Goal: Information Seeking & Learning: Learn about a topic

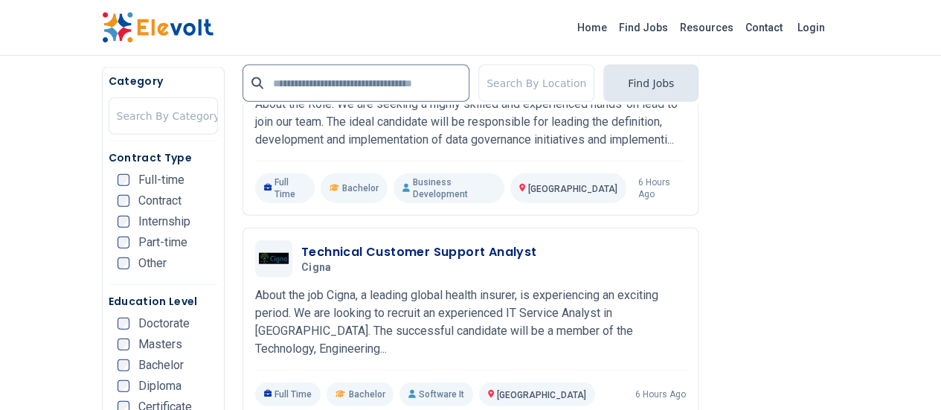
scroll to position [1677, 0]
click at [508, 239] on div "Technical Customer Support Analyst Cigna [DATE] [DATE] [GEOGRAPHIC_DATA] KE Abo…" at bounding box center [470, 322] width 431 height 166
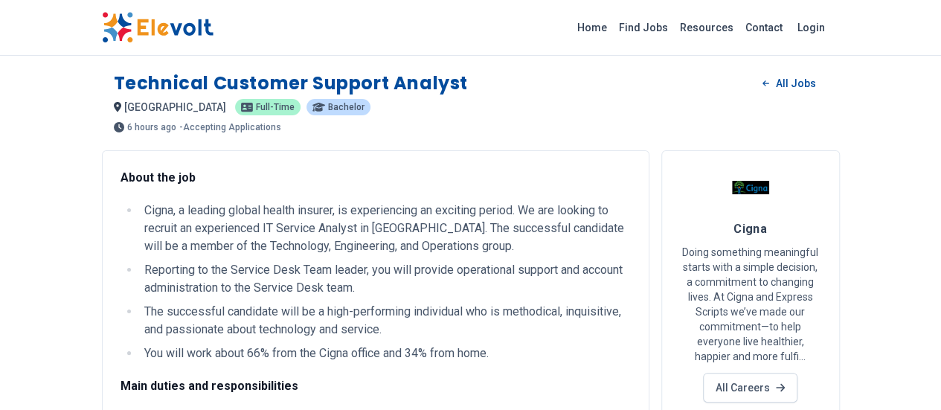
click at [797, 373] on link "All Careers" at bounding box center [750, 388] width 94 height 30
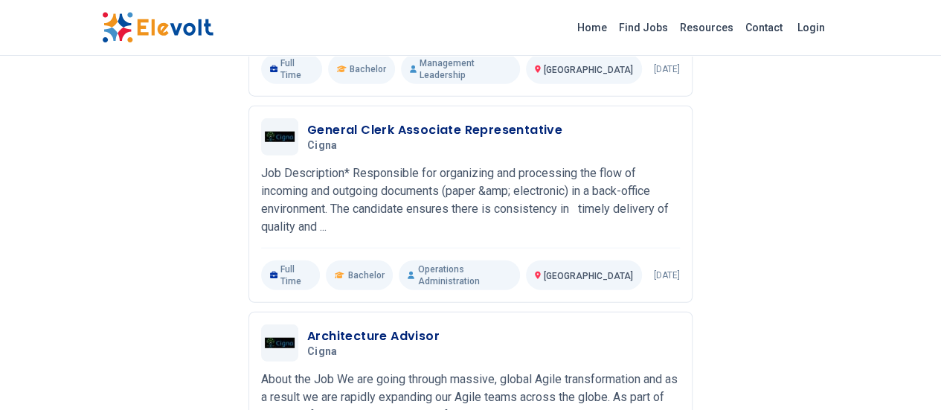
scroll to position [1765, 0]
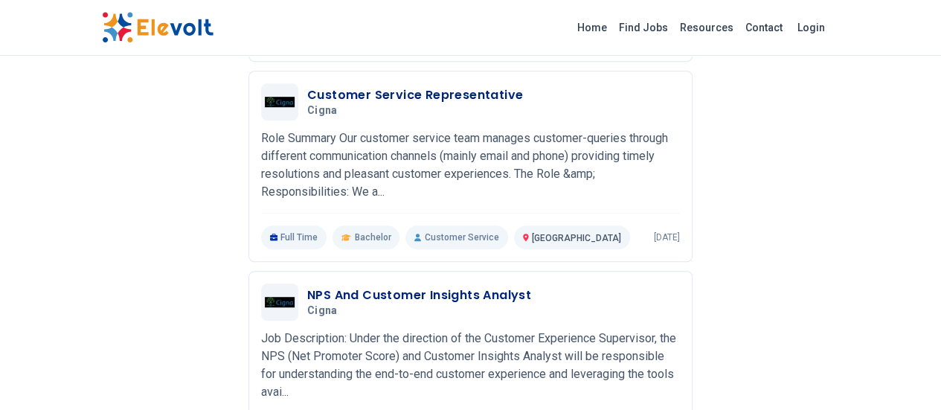
scroll to position [392, 0]
click at [409, 287] on h3 "NPS And Customer Insights Analyst" at bounding box center [419, 296] width 224 height 18
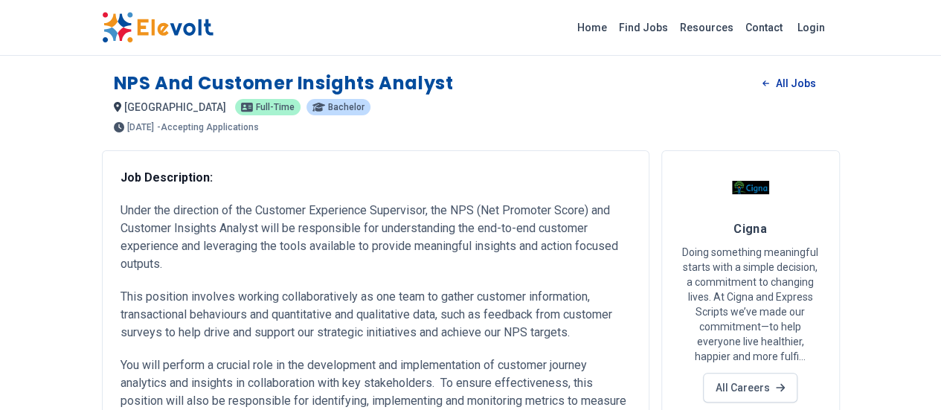
click at [827, 83] on link "All Jobs" at bounding box center [788, 83] width 77 height 22
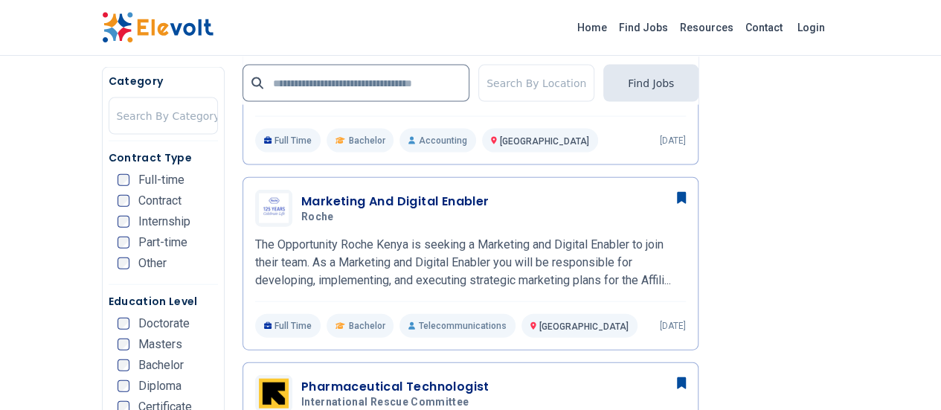
scroll to position [1598, 0]
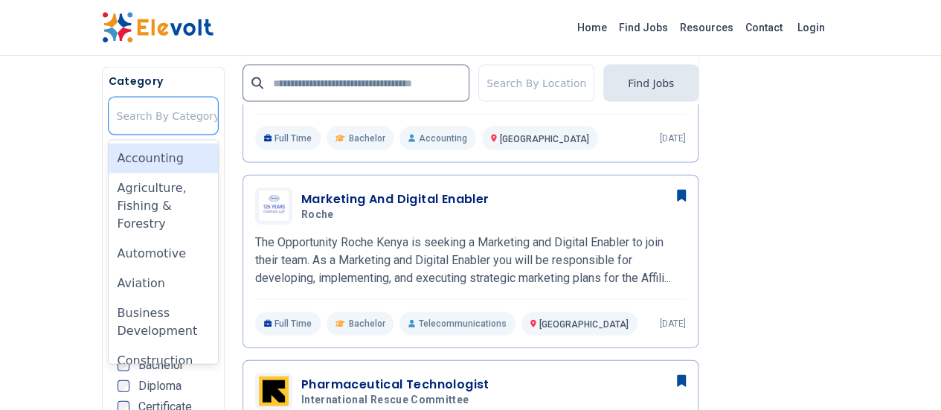
click at [117, 116] on div at bounding box center [168, 116] width 103 height 30
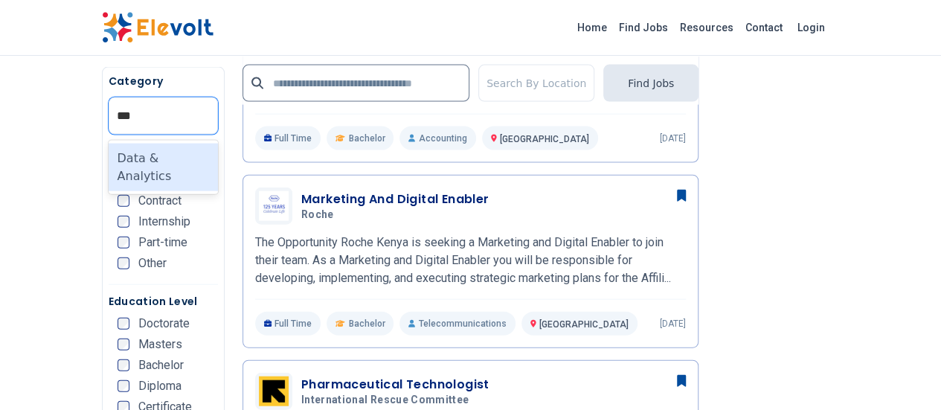
type input "****"
click at [109, 161] on div "Data & Analytics" at bounding box center [163, 168] width 109 height 48
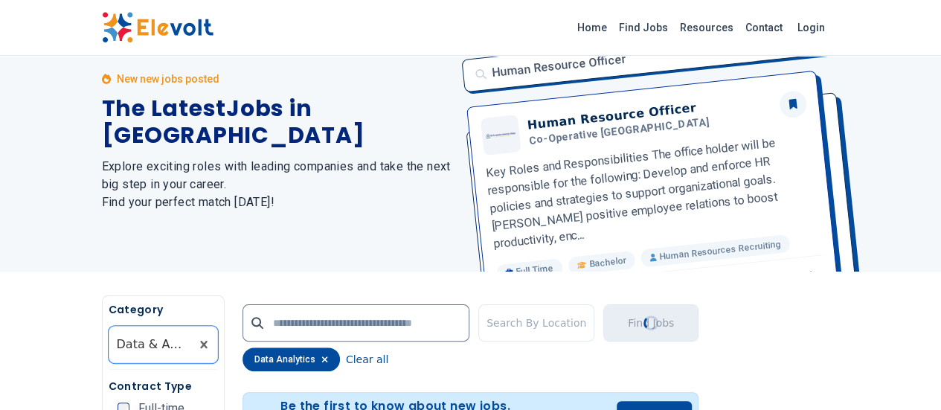
scroll to position [0, 0]
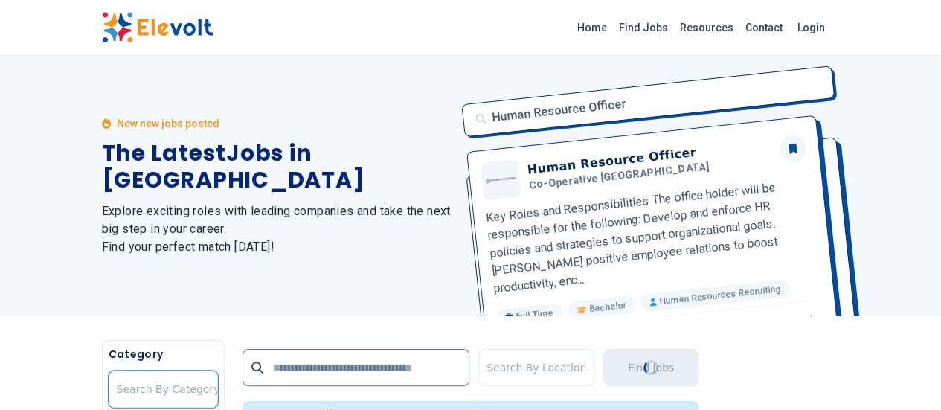
click at [117, 385] on div at bounding box center [168, 389] width 103 height 30
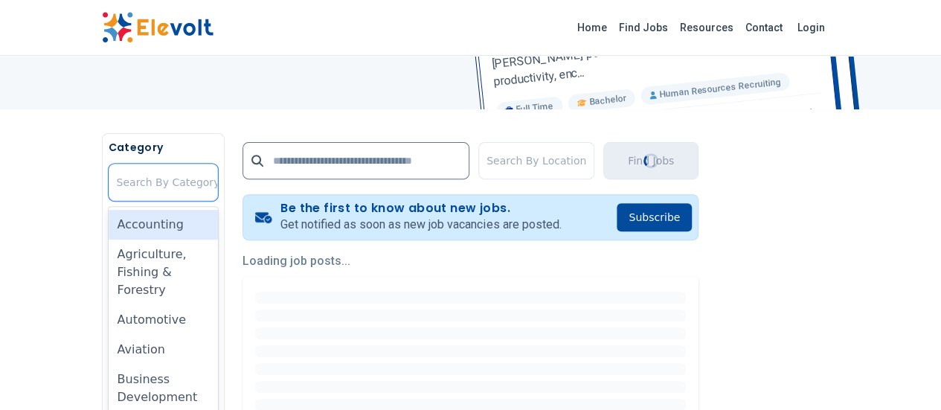
scroll to position [235, 0]
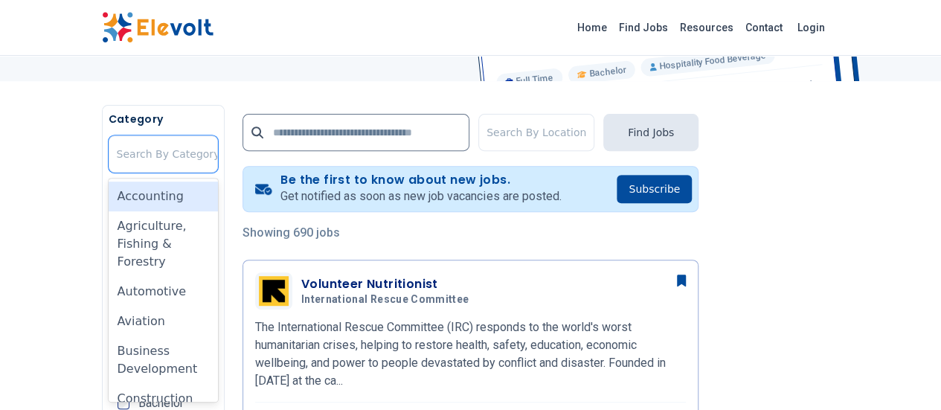
click at [117, 157] on div at bounding box center [168, 154] width 103 height 30
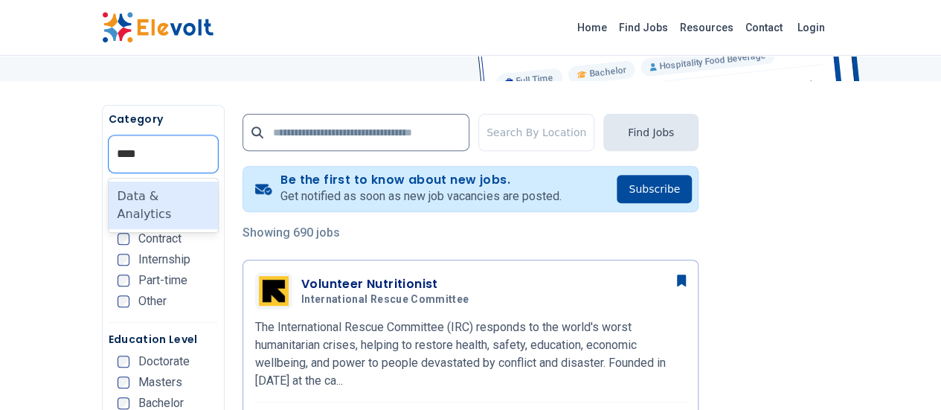
type input "*****"
